Goal: Task Accomplishment & Management: Use online tool/utility

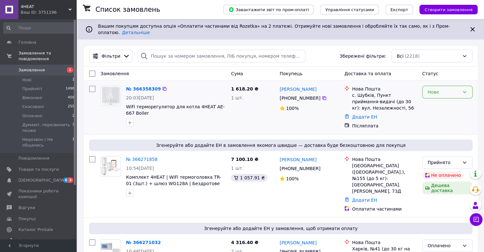
click at [438, 89] on div "Нове" at bounding box center [444, 92] width 32 height 7
click at [430, 102] on li "Прийнято" at bounding box center [447, 100] width 50 height 11
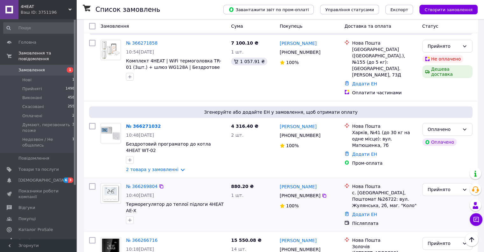
scroll to position [127, 0]
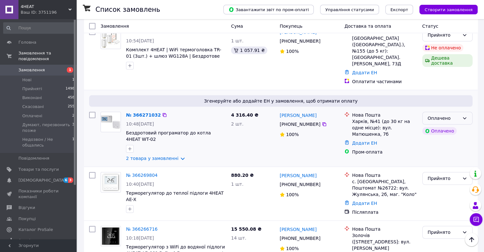
click at [434, 115] on div "Оплачено" at bounding box center [444, 118] width 32 height 7
click at [434, 113] on li "Прийнято" at bounding box center [447, 113] width 50 height 11
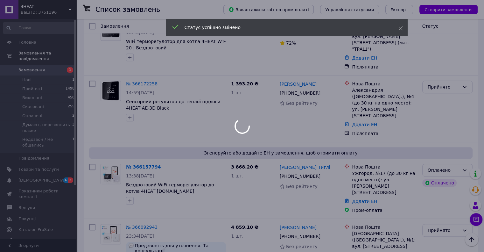
scroll to position [478, 0]
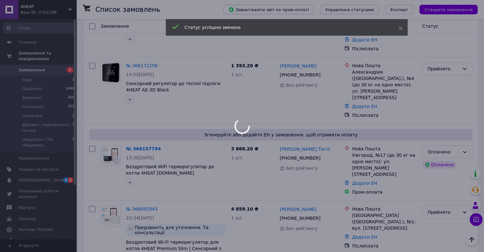
click at [436, 106] on div at bounding box center [242, 126] width 484 height 252
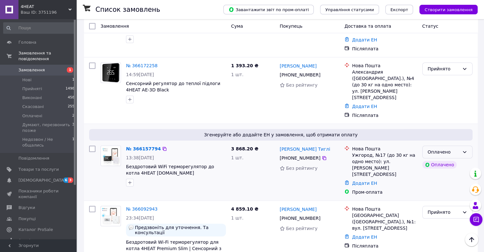
click at [432, 148] on div "Оплачено" at bounding box center [444, 151] width 32 height 7
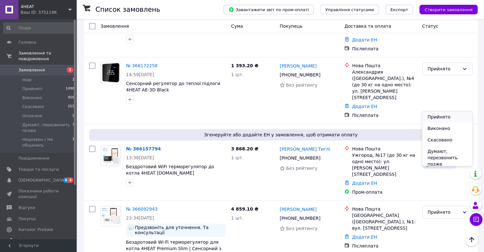
click at [428, 118] on li "Прийнято" at bounding box center [447, 116] width 50 height 11
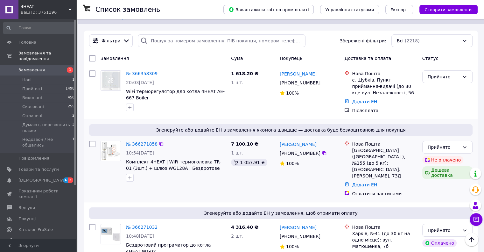
scroll to position [0, 0]
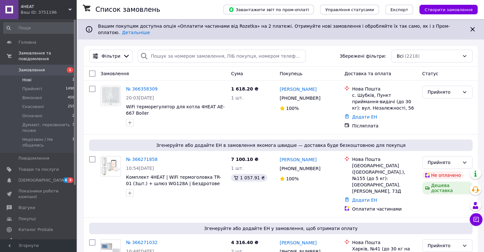
click at [20, 75] on li "Нові 1" at bounding box center [39, 79] width 78 height 9
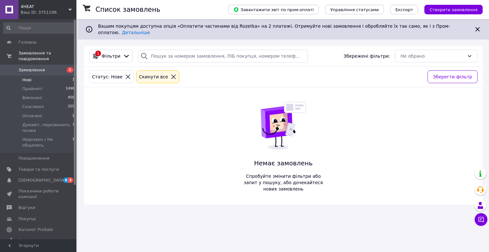
click at [171, 74] on icon at bounding box center [174, 77] width 6 height 6
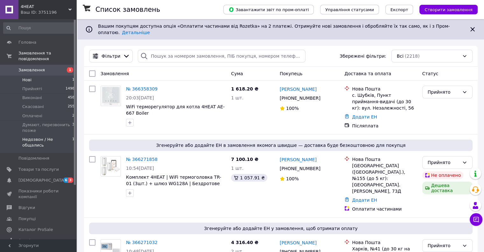
click at [41, 137] on span "Недозвон / Не общались" at bounding box center [47, 142] width 50 height 11
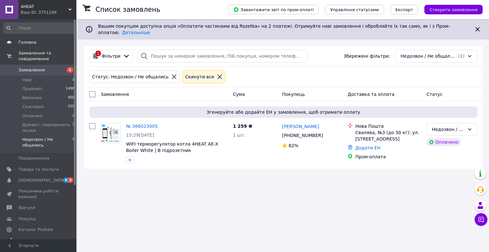
click at [52, 44] on span "Головна" at bounding box center [38, 42] width 40 height 6
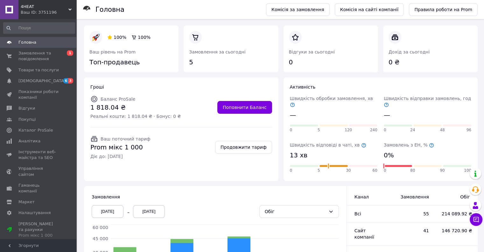
drag, startPoint x: 40, startPoint y: 7, endPoint x: 39, endPoint y: 13, distance: 5.9
click at [40, 8] on span "4HEAT" at bounding box center [45, 7] width 48 height 6
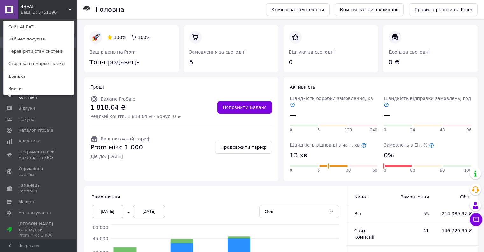
click at [44, 90] on link "Вийти" at bounding box center [39, 88] width 70 height 12
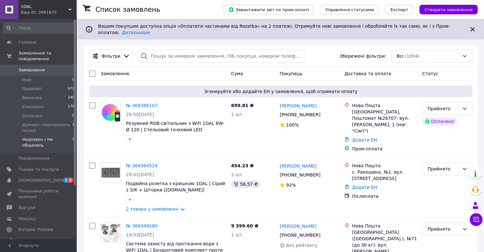
click at [57, 137] on span "Недозвон / Не общались" at bounding box center [47, 142] width 50 height 11
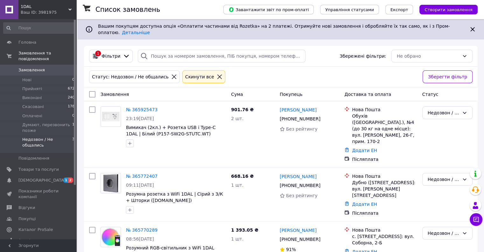
click at [33, 67] on span "Замовлення" at bounding box center [31, 70] width 26 height 6
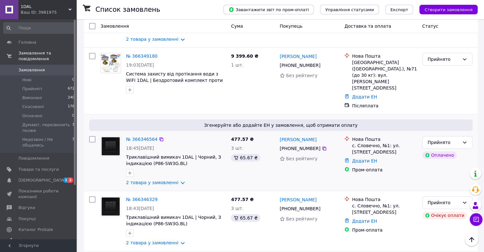
scroll to position [159, 0]
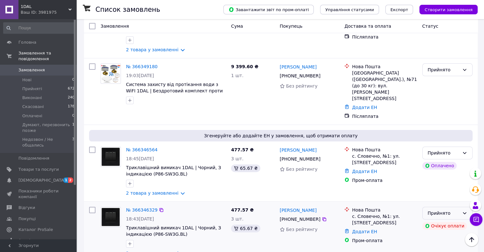
click at [447, 207] on div "Прийнято" at bounding box center [447, 213] width 50 height 13
click at [448, 215] on li "Скасовано" at bounding box center [447, 212] width 50 height 11
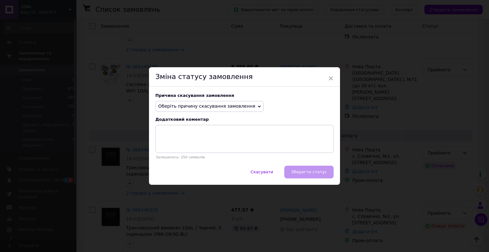
click at [208, 107] on span "Оберіть причину скасування замовлення" at bounding box center [206, 105] width 97 height 5
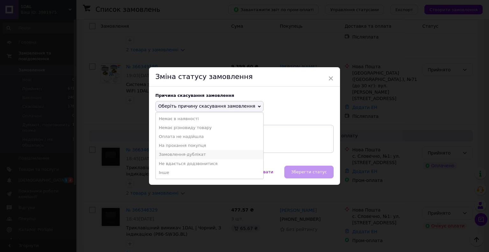
click at [192, 155] on li "Замовлення-дублікат" at bounding box center [210, 154] width 108 height 9
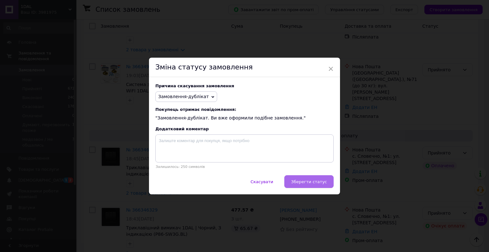
click at [316, 183] on span "Зберегти статус" at bounding box center [309, 181] width 36 height 5
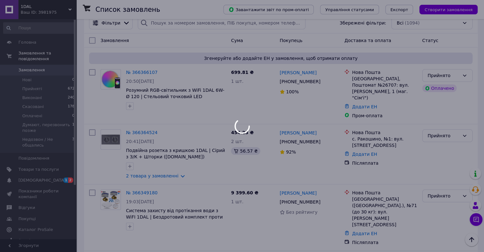
scroll to position [32, 0]
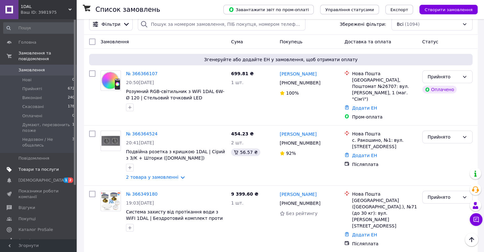
click at [43, 167] on span "Товари та послуги" at bounding box center [38, 170] width 40 height 6
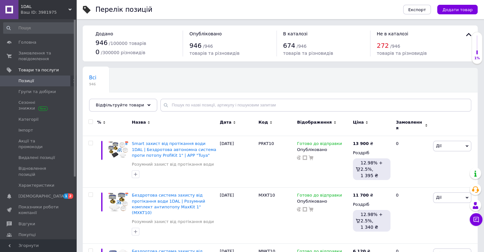
click at [31, 243] on span "Каталог ProSale" at bounding box center [35, 246] width 34 height 6
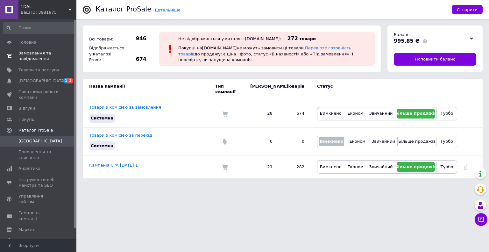
click at [26, 61] on span "Замовлення та повідомлення" at bounding box center [38, 55] width 40 height 11
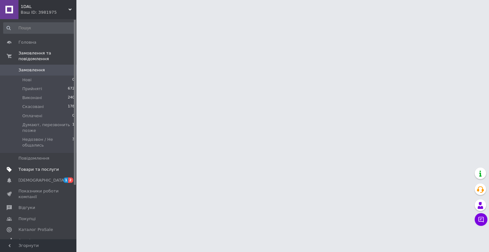
click at [24, 167] on span "Товари та послуги" at bounding box center [38, 170] width 40 height 6
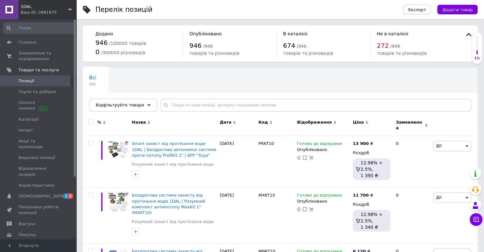
click at [414, 12] on button "Експорт" at bounding box center [417, 10] width 28 height 10
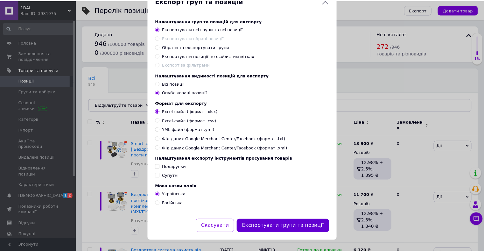
scroll to position [27, 0]
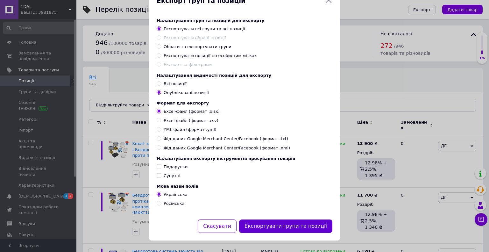
click at [287, 222] on button "Експортувати групи та позиції" at bounding box center [285, 226] width 93 height 14
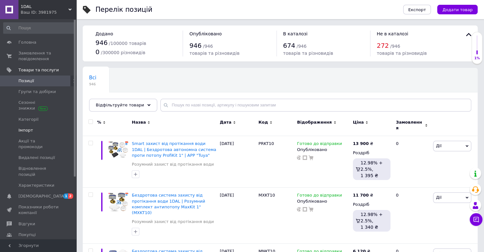
click at [30, 130] on span "Імпорт" at bounding box center [25, 130] width 15 height 6
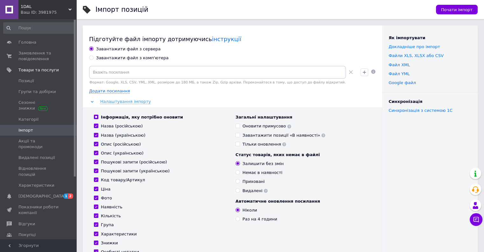
click at [103, 57] on div "Завантажити файл з комп'ютера" at bounding box center [132, 58] width 73 height 6
click at [93, 57] on input "Завантажити файл з комп'ютера" at bounding box center [91, 57] width 4 height 4
radio input "true"
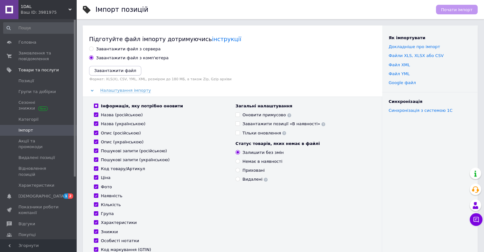
click at [108, 72] on icon "Завантажити файл" at bounding box center [115, 70] width 42 height 5
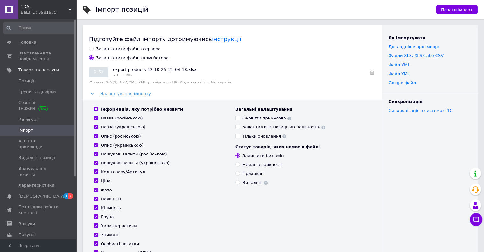
click at [95, 118] on input "Назва (російською)" at bounding box center [96, 118] width 4 height 4
checkbox input "false"
click at [96, 126] on input "Назва (українською)" at bounding box center [96, 126] width 4 height 4
checkbox input "false"
click at [96, 134] on input "Опис (російською)" at bounding box center [96, 136] width 4 height 4
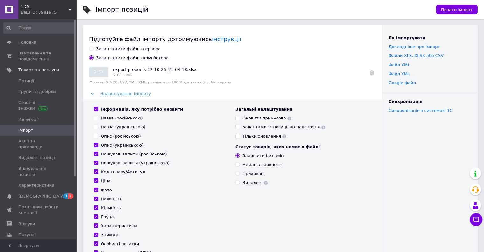
checkbox input "false"
click at [96, 143] on input "Опис (українською)" at bounding box center [96, 145] width 4 height 4
checkbox input "false"
click at [97, 153] on input "Пошукові запити (російською)" at bounding box center [96, 154] width 4 height 4
checkbox input "false"
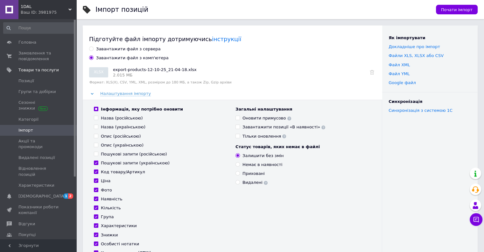
click at [96, 159] on div "Інформація, яку потрібно оновити Назва (російською) Назва (українською) Опис (р…" at bounding box center [162, 185] width 142 height 158
click at [95, 163] on input "Пошукові запити (українською)" at bounding box center [96, 162] width 4 height 4
checkbox input "false"
click at [95, 172] on input "Код товару/Артикул" at bounding box center [96, 171] width 4 height 4
checkbox input "false"
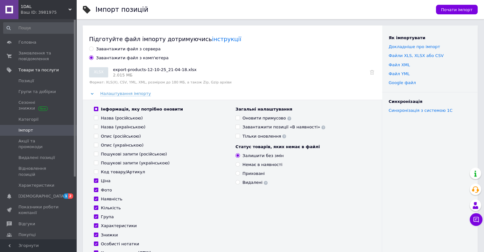
click at [95, 182] on input "Ціна" at bounding box center [96, 180] width 4 height 4
checkbox input "false"
click at [95, 191] on input "Фото" at bounding box center [96, 190] width 4 height 4
checkbox input "false"
click at [94, 197] on input "Наявність" at bounding box center [96, 198] width 4 height 4
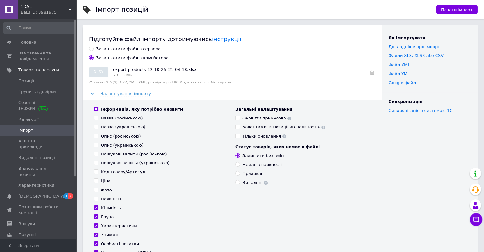
checkbox input "false"
click at [94, 203] on div "Інформація, яку потрібно оновити Назва (російською) Назва (українською) Опис (р…" at bounding box center [162, 185] width 142 height 158
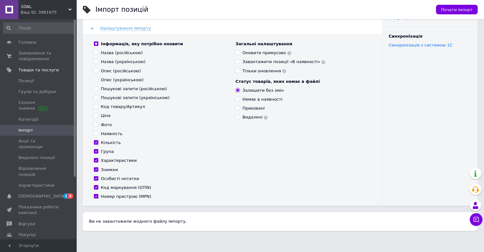
scroll to position [50, 0]
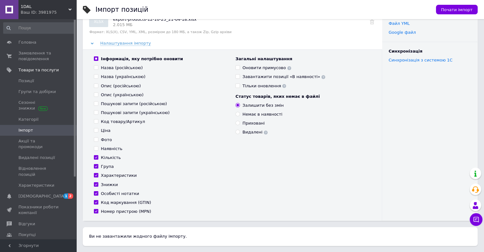
click at [238, 65] on input "Оновити примусово" at bounding box center [238, 67] width 4 height 4
checkbox input "true"
click at [97, 67] on input "Назва (російською)" at bounding box center [96, 67] width 4 height 4
checkbox input "true"
click at [97, 75] on input "Назва (українською)" at bounding box center [96, 76] width 4 height 4
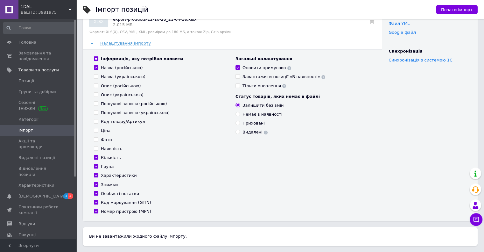
checkbox input "true"
click at [98, 86] on span at bounding box center [96, 85] width 4 height 4
click at [98, 86] on input "Опис (російською)" at bounding box center [96, 85] width 4 height 4
checkbox input "true"
click at [98, 95] on input "Опис (українською)" at bounding box center [96, 94] width 4 height 4
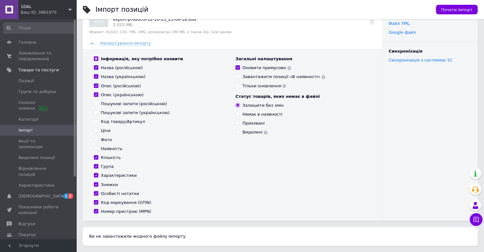
checkbox input "true"
click at [97, 121] on input "Код товару/Артикул" at bounding box center [96, 121] width 4 height 4
checkbox input "true"
click at [94, 160] on label "Кількість" at bounding box center [107, 158] width 27 height 6
click at [94, 159] on input "Кількість" at bounding box center [96, 157] width 4 height 4
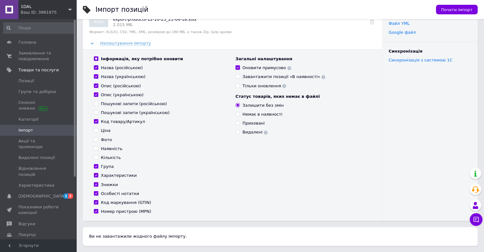
checkbox input "false"
click at [94, 66] on input "Назва (російською)" at bounding box center [96, 67] width 4 height 4
checkbox input "false"
click at [97, 75] on input "Назва (українською)" at bounding box center [96, 76] width 4 height 4
checkbox input "false"
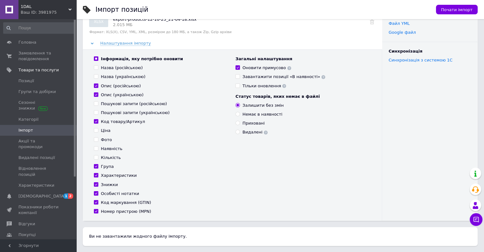
click at [97, 85] on input "Опис (російською)" at bounding box center [96, 85] width 4 height 4
checkbox input "false"
click at [110, 168] on div "Група" at bounding box center [107, 167] width 13 height 6
click at [98, 168] on input "Група" at bounding box center [96, 166] width 4 height 4
checkbox input "false"
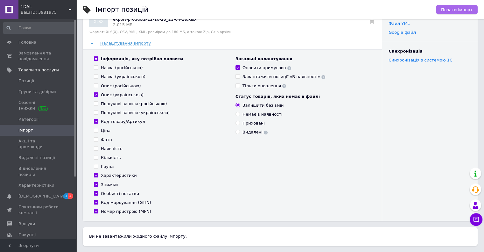
click at [455, 8] on span "Почати імпорт" at bounding box center [457, 9] width 32 height 5
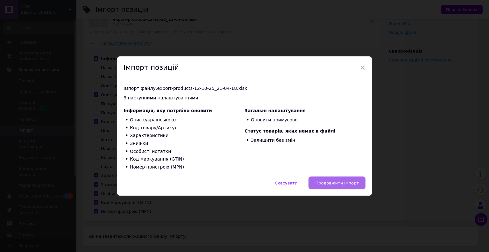
click at [325, 178] on button "Продовжити імпорт" at bounding box center [337, 182] width 57 height 13
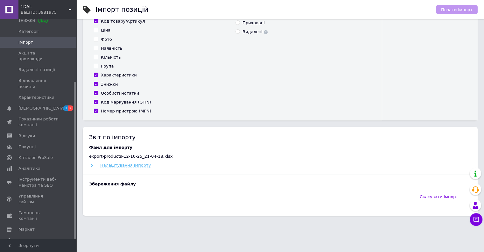
scroll to position [149, 0]
